Goal: Information Seeking & Learning: Learn about a topic

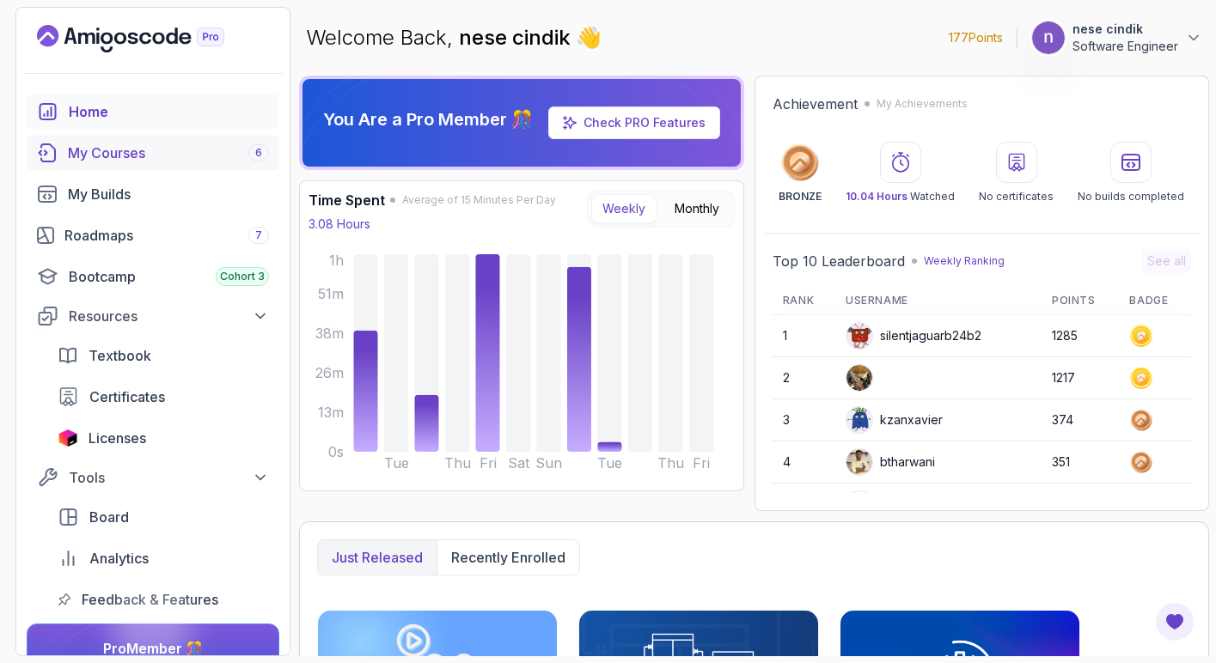
click at [107, 155] on div "My Courses 6" at bounding box center [168, 153] width 201 height 21
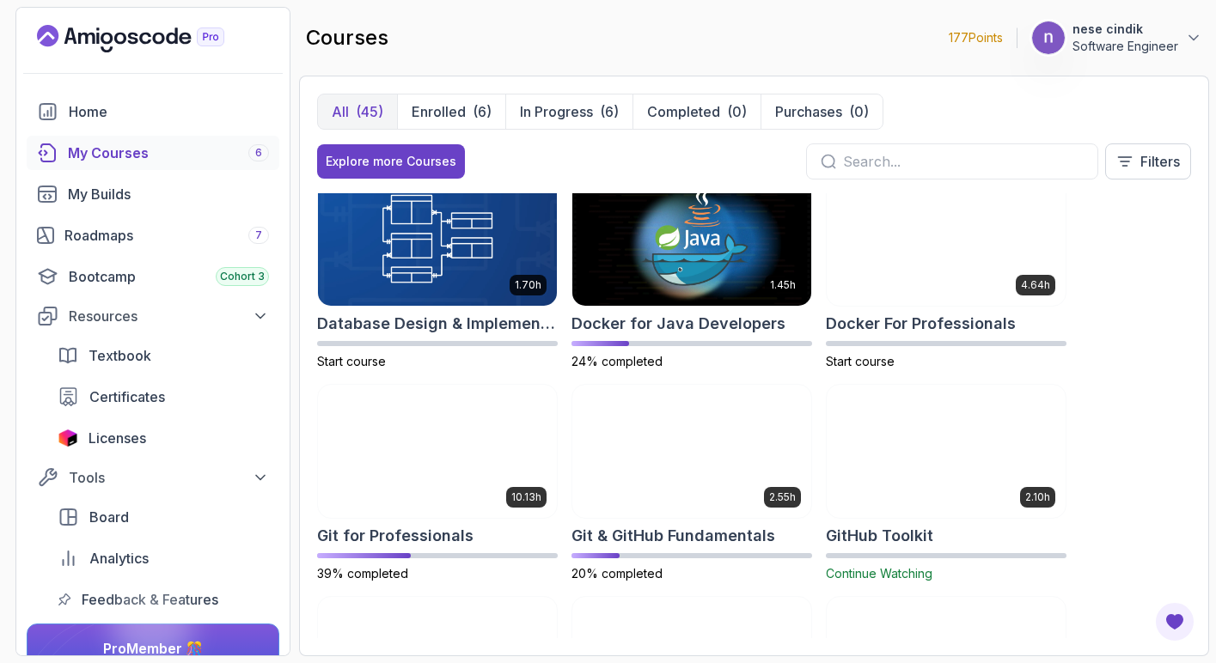
scroll to position [606, 0]
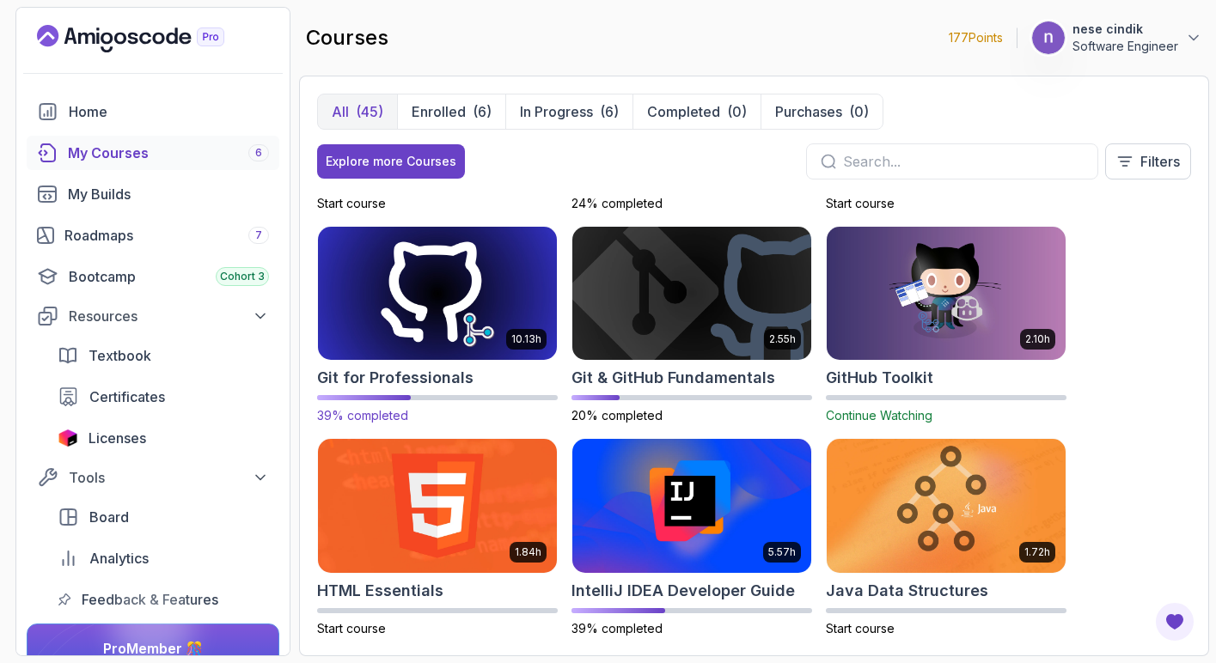
click at [473, 284] on img at bounding box center [437, 293] width 251 height 140
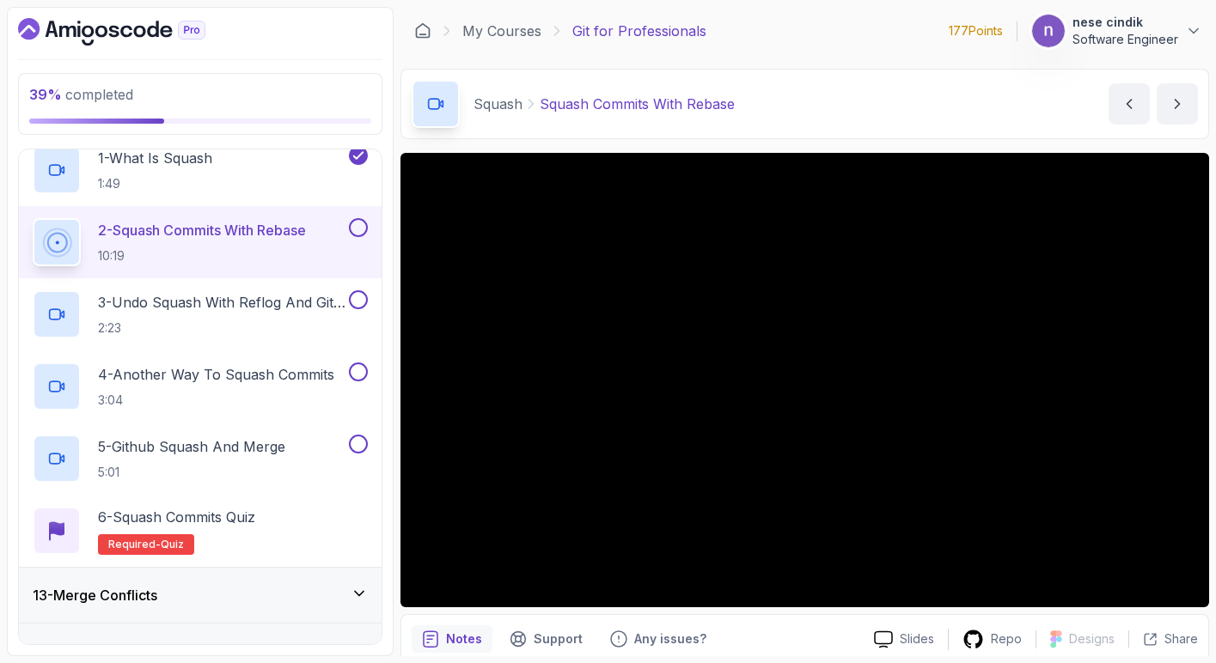
scroll to position [356, 0]
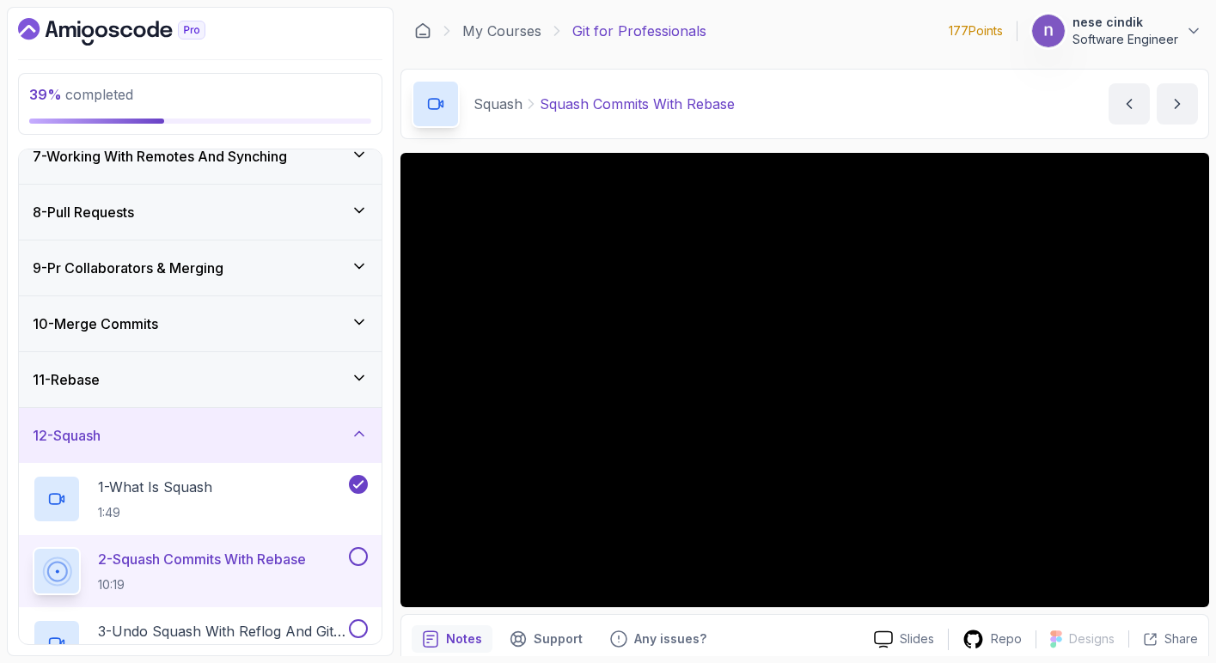
click at [351, 441] on icon at bounding box center [359, 433] width 17 height 17
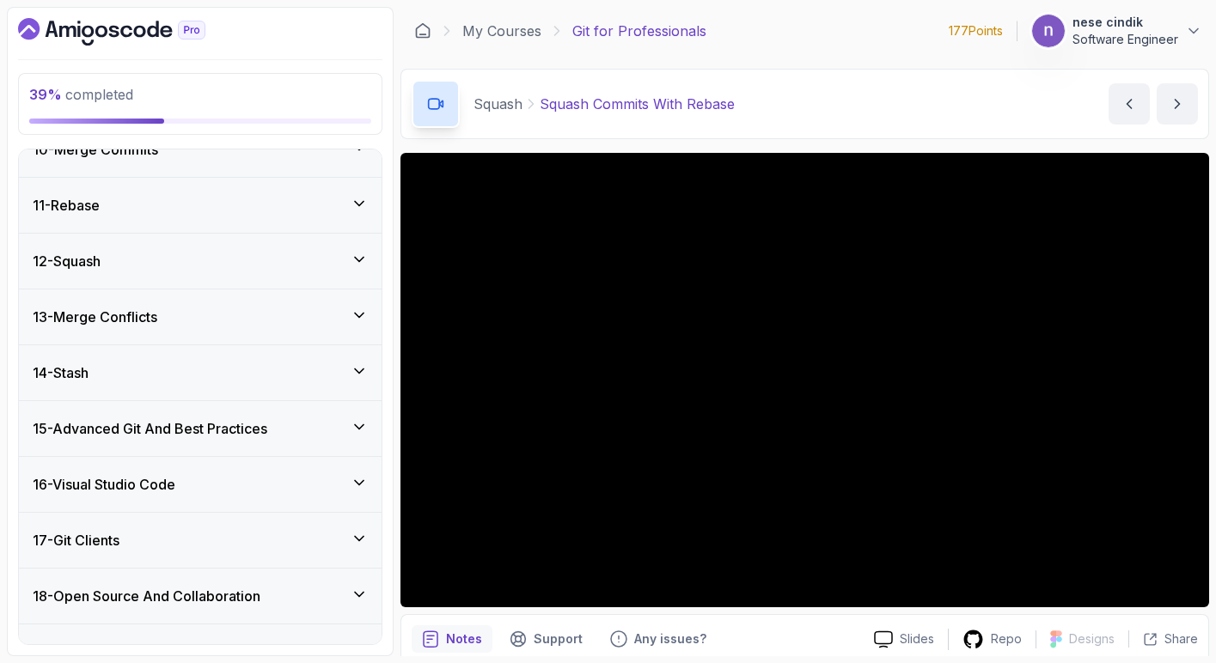
scroll to position [548, 0]
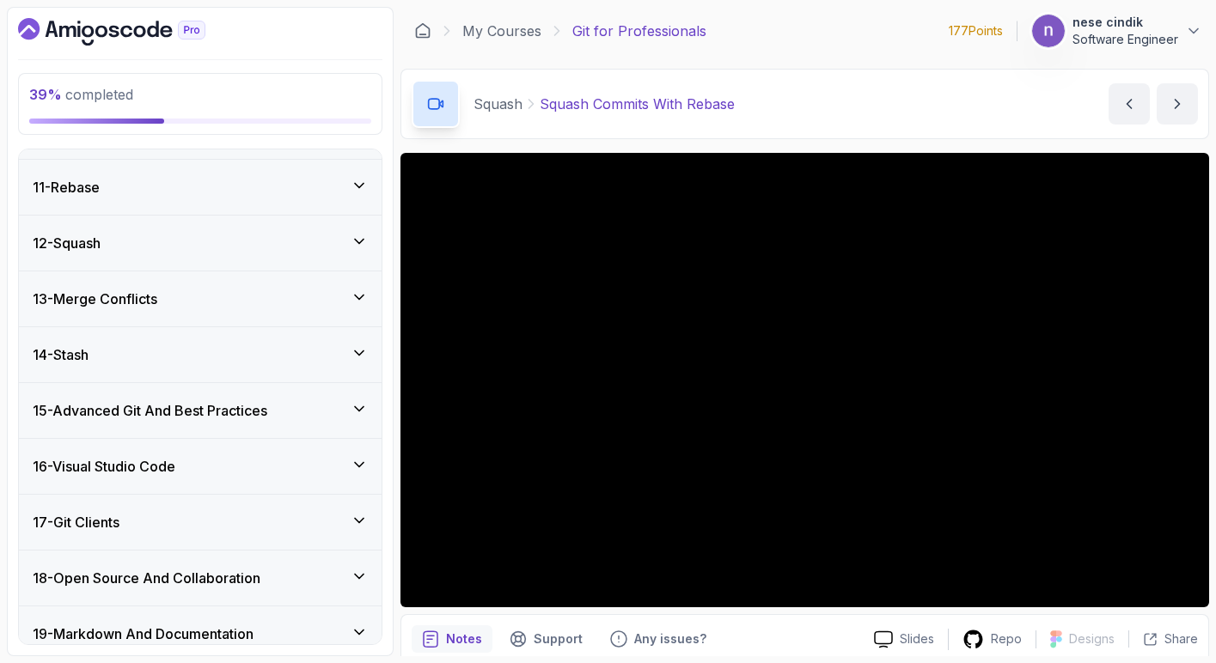
click at [237, 409] on h3 "15 - Advanced Git And Best Practices" at bounding box center [150, 410] width 235 height 21
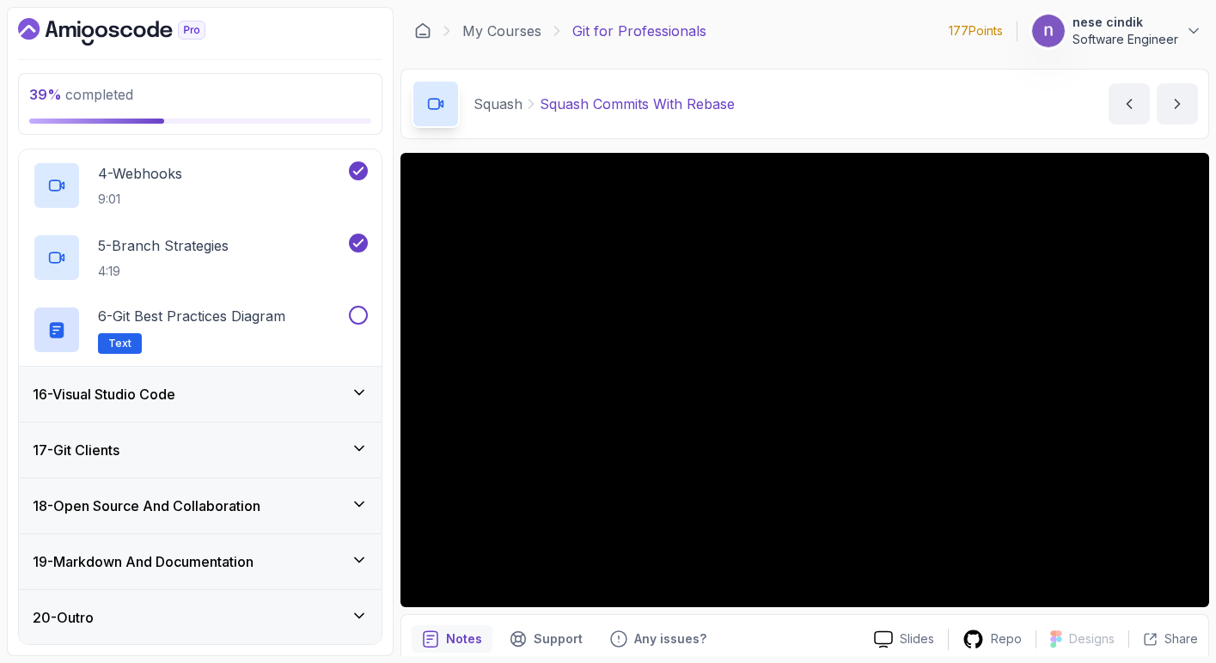
scroll to position [744, 0]
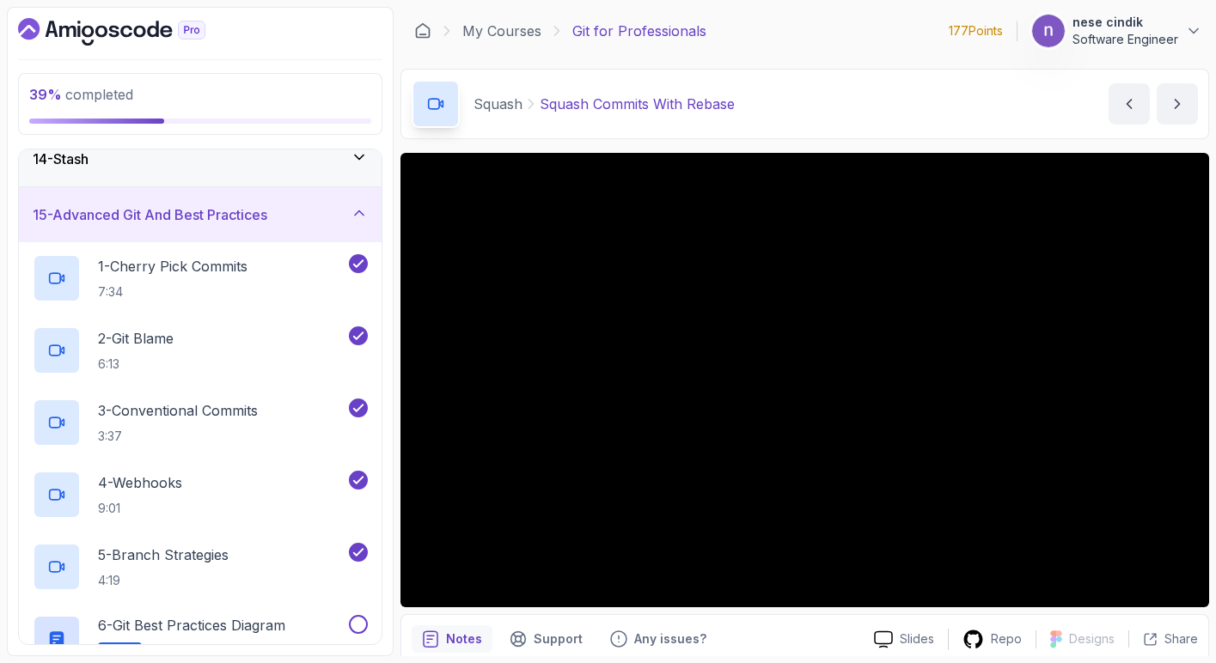
click at [360, 211] on icon at bounding box center [359, 212] width 17 height 17
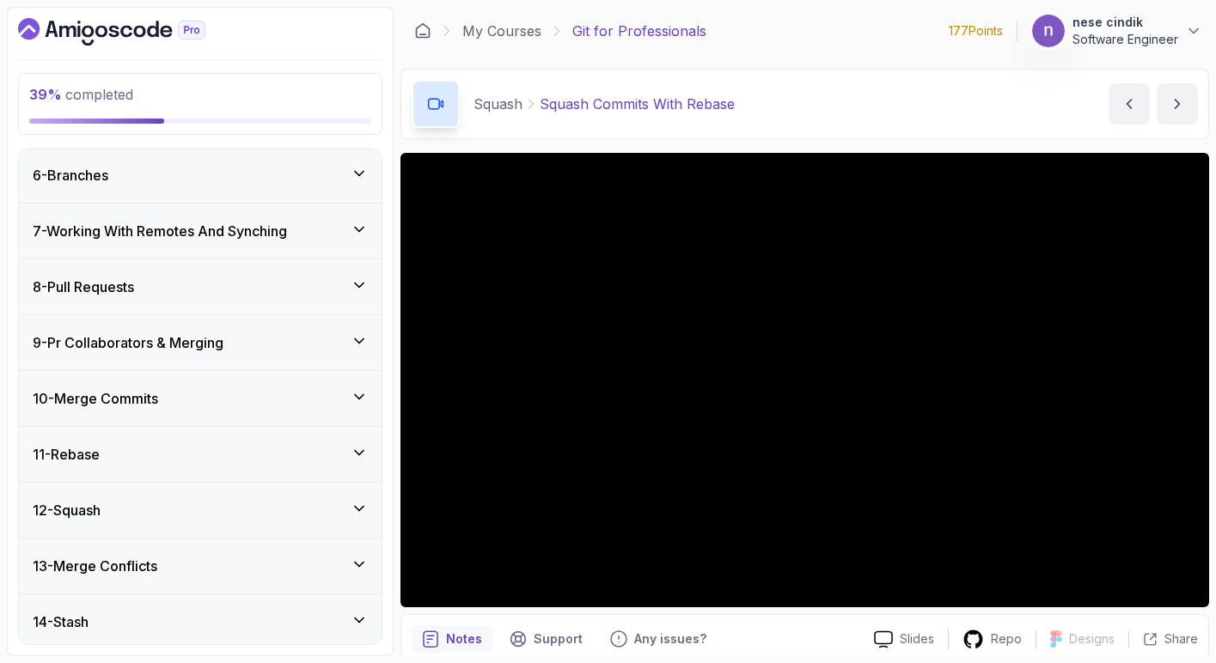
scroll to position [13, 0]
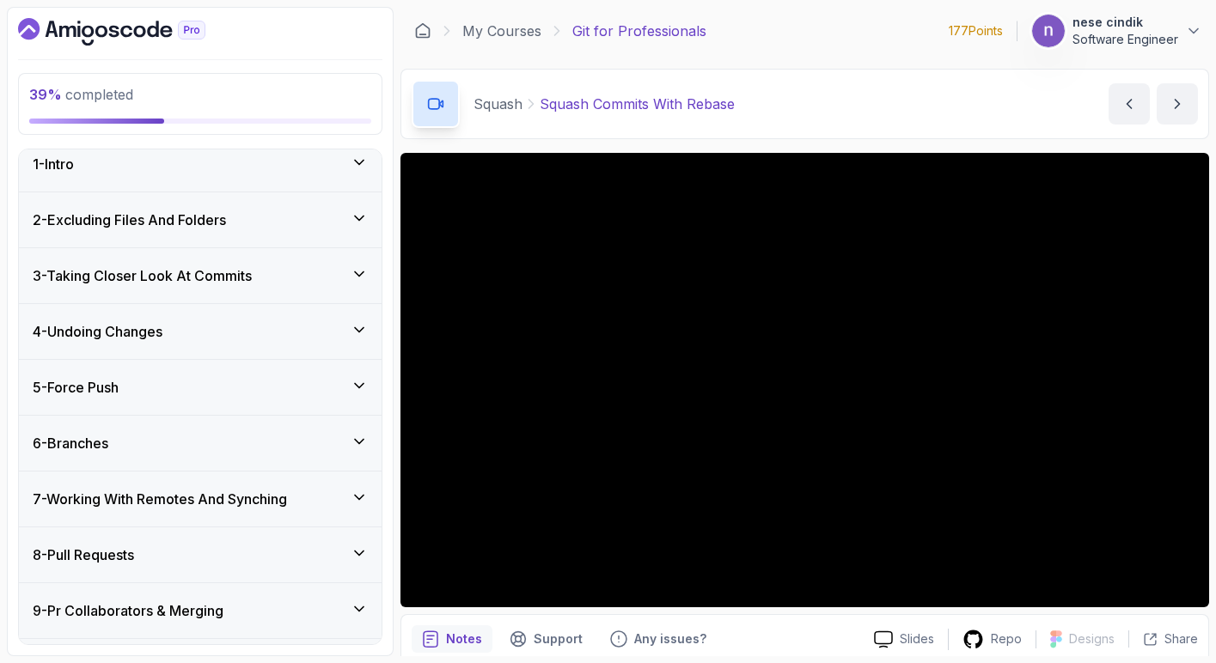
click at [186, 430] on div "6 - Branches" at bounding box center [200, 443] width 363 height 55
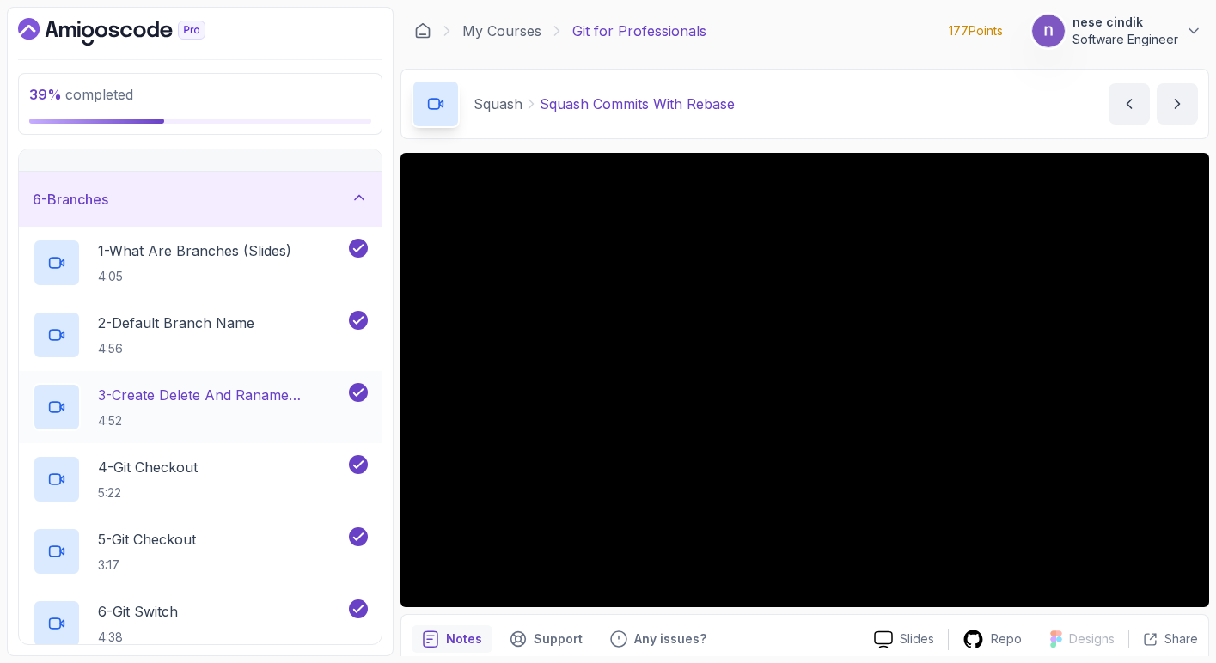
scroll to position [273, 0]
